Goal: Book appointment/travel/reservation

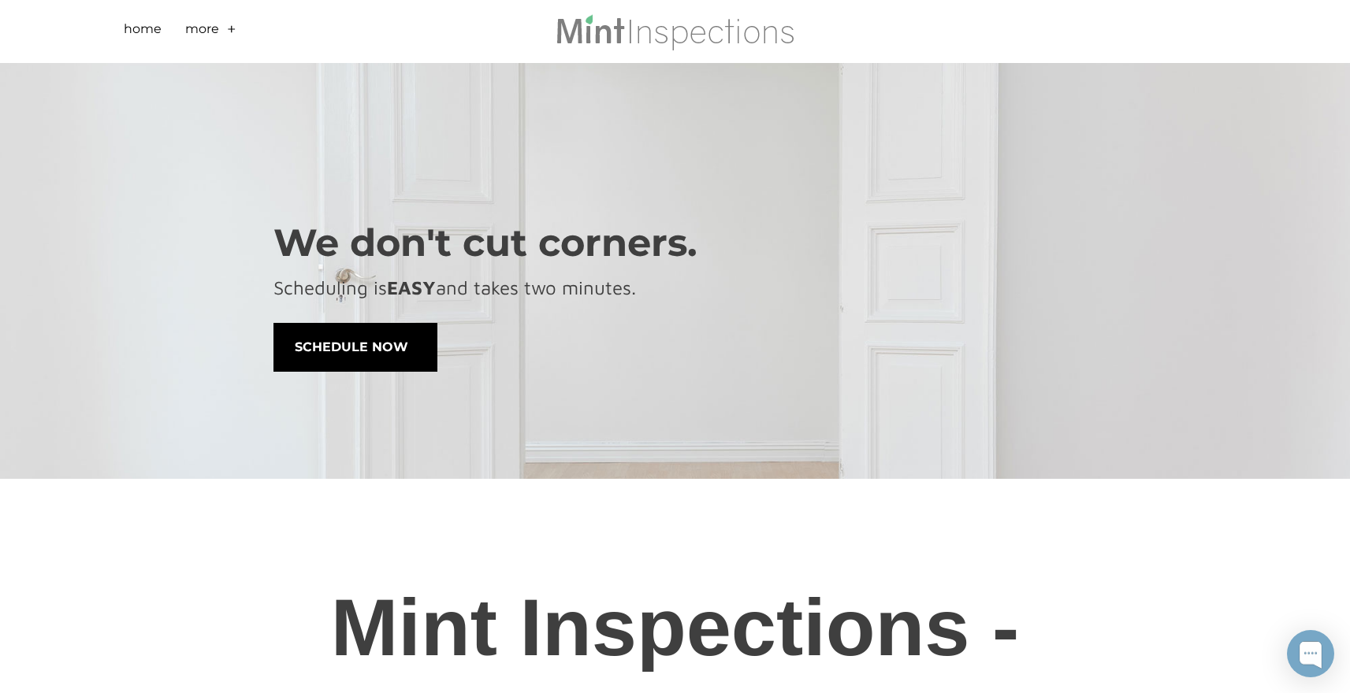
click at [383, 342] on span "schedule now" at bounding box center [355, 347] width 162 height 47
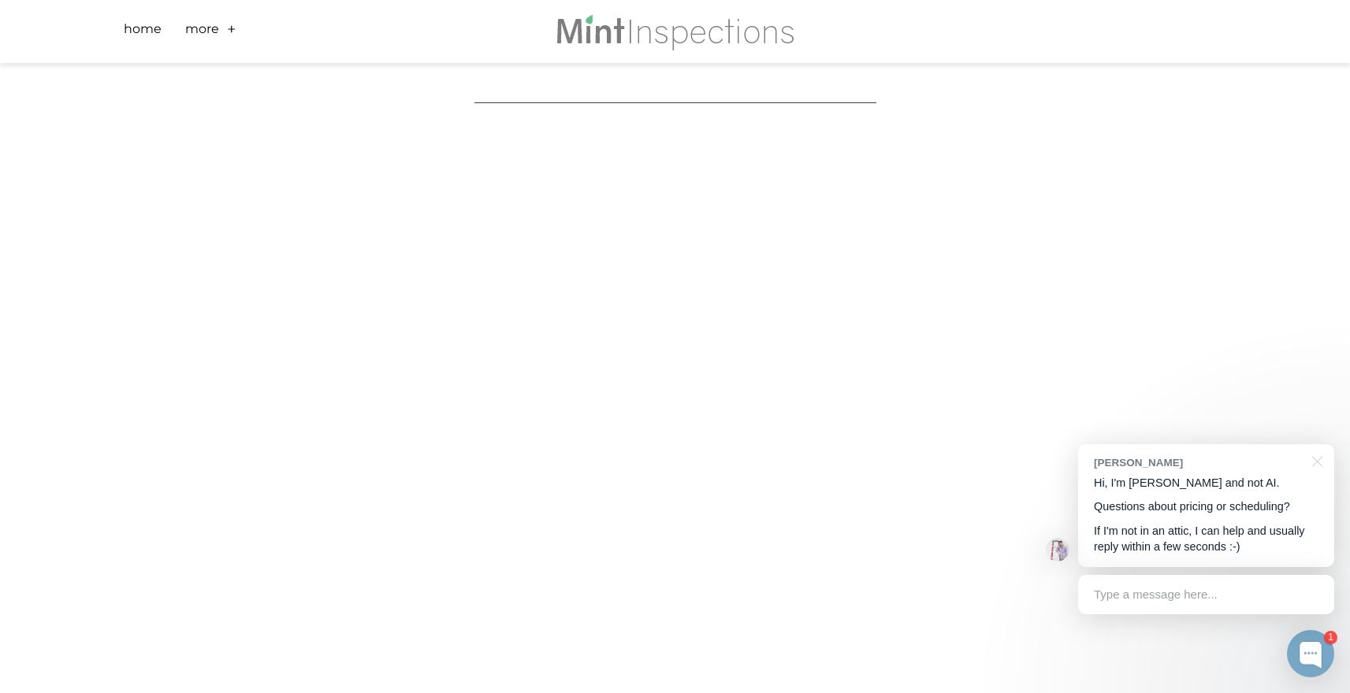
scroll to position [259, 0]
click at [175, 362] on div "Scheduling is fast and easy! This form provides final price prior to booking. N…" at bounding box center [675, 461] width 1350 height 1314
click at [1217, 594] on div "Type a message here..." at bounding box center [1206, 594] width 256 height 39
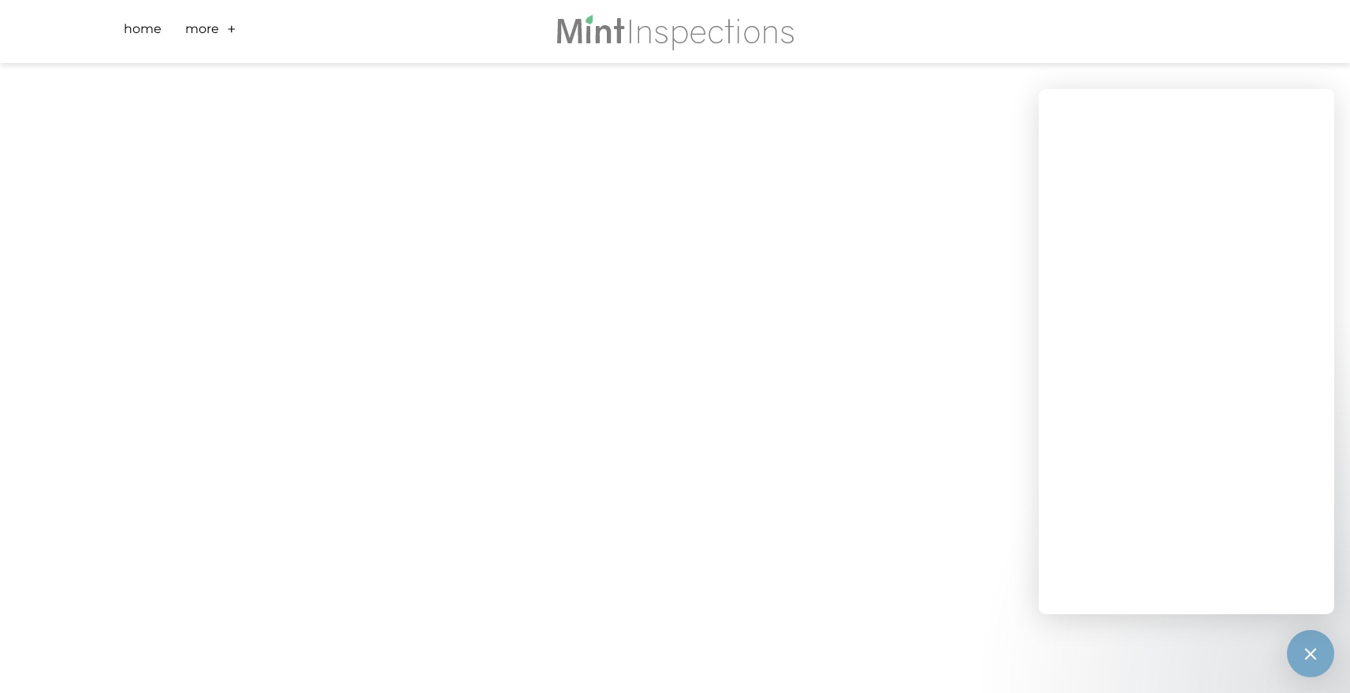
scroll to position [345, 0]
click at [1316, 658] on div at bounding box center [1310, 653] width 21 height 21
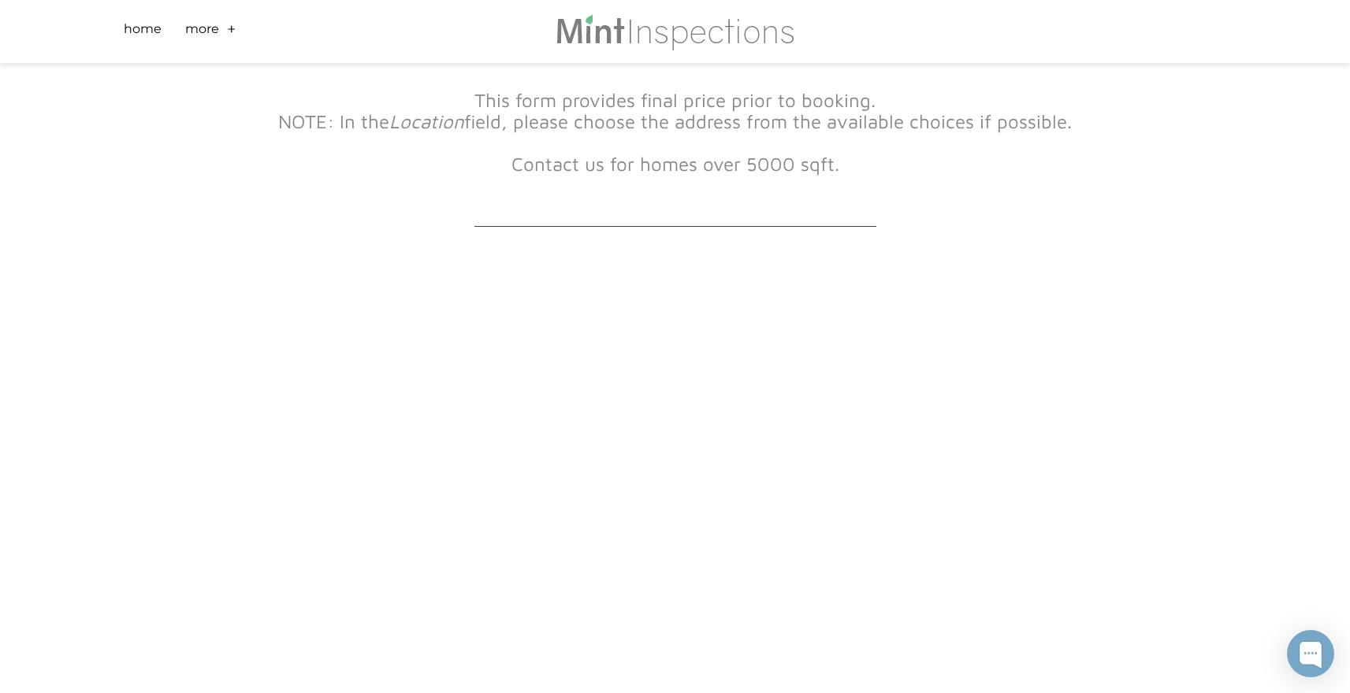
scroll to position [0, 0]
